Goal: Information Seeking & Learning: Find specific fact

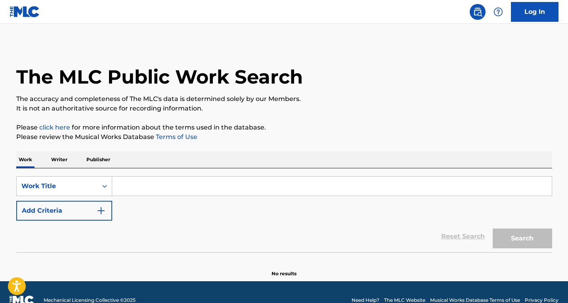
click at [150, 189] on input "Search Form" at bounding box center [332, 186] width 440 height 19
paste input "Montagem Solar Atmosfera"
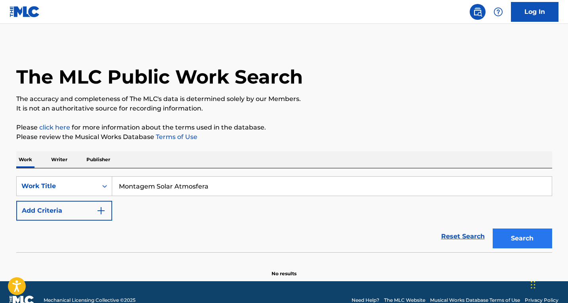
type input "Montagem Solar Atmosfera"
click at [516, 239] on button "Search" at bounding box center [522, 239] width 59 height 20
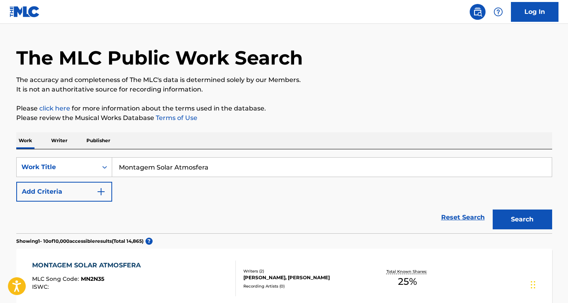
scroll to position [79, 0]
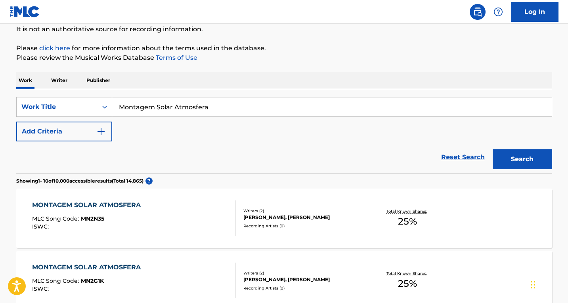
click at [137, 208] on div "MONTAGEM SOLAR ATMOSFERA" at bounding box center [88, 206] width 113 height 10
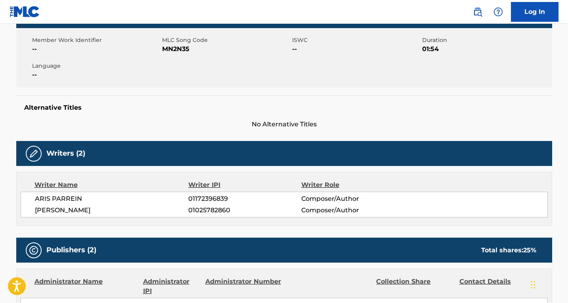
scroll to position [109, 0]
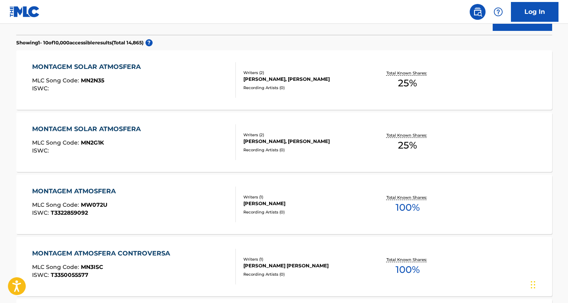
scroll to position [238, 0]
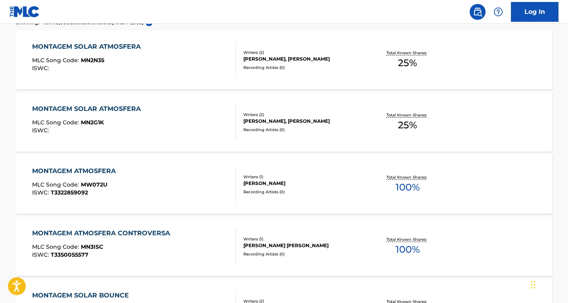
click at [125, 50] on div "MONTAGEM SOLAR ATMOSFERA" at bounding box center [88, 47] width 113 height 10
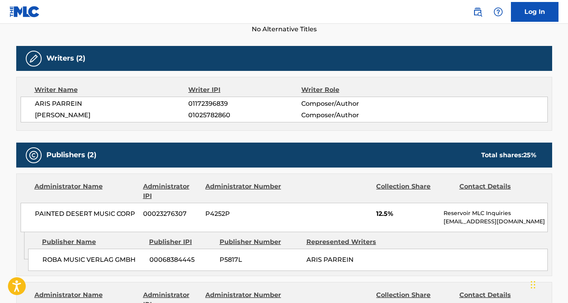
scroll to position [228, 0]
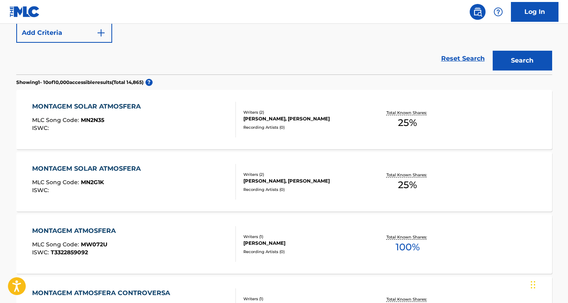
scroll to position [179, 0]
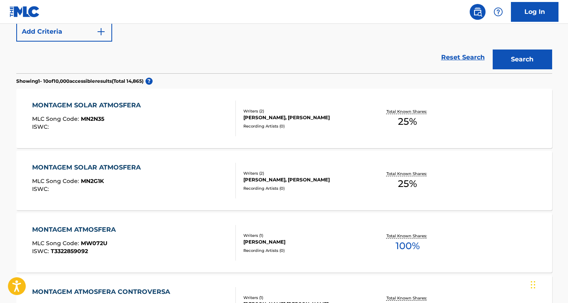
click at [174, 169] on div "MONTAGEM SOLAR ATMOSFERA MLC Song Code : MN2G1K ISWC :" at bounding box center [134, 181] width 204 height 36
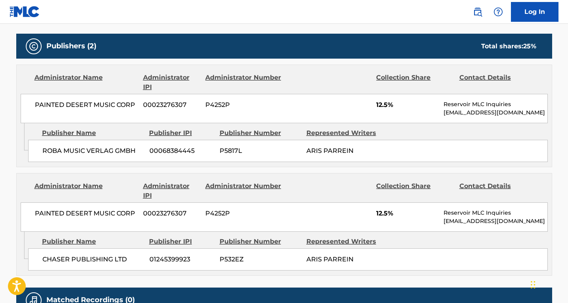
scroll to position [357, 0]
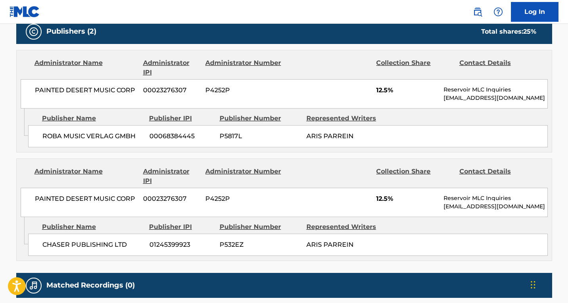
scroll to position [175, 0]
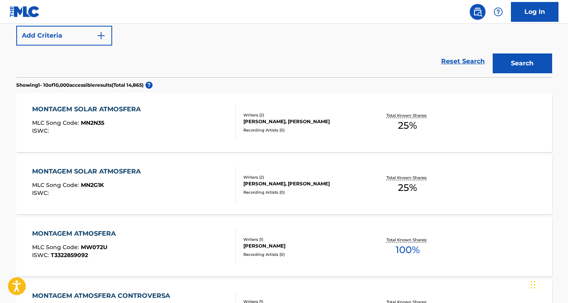
click at [134, 119] on div "MONTAGEM SOLAR ATMOSFERA MLC Song Code : MN2N35 ISWC :" at bounding box center [88, 123] width 113 height 36
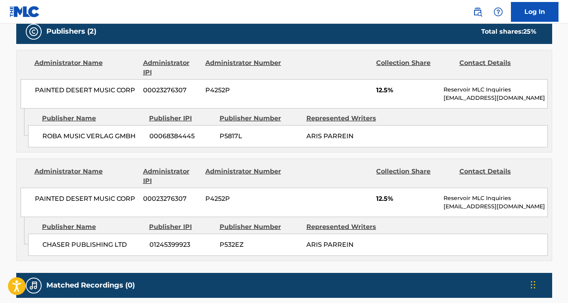
scroll to position [159, 0]
